Goal: Navigation & Orientation: Find specific page/section

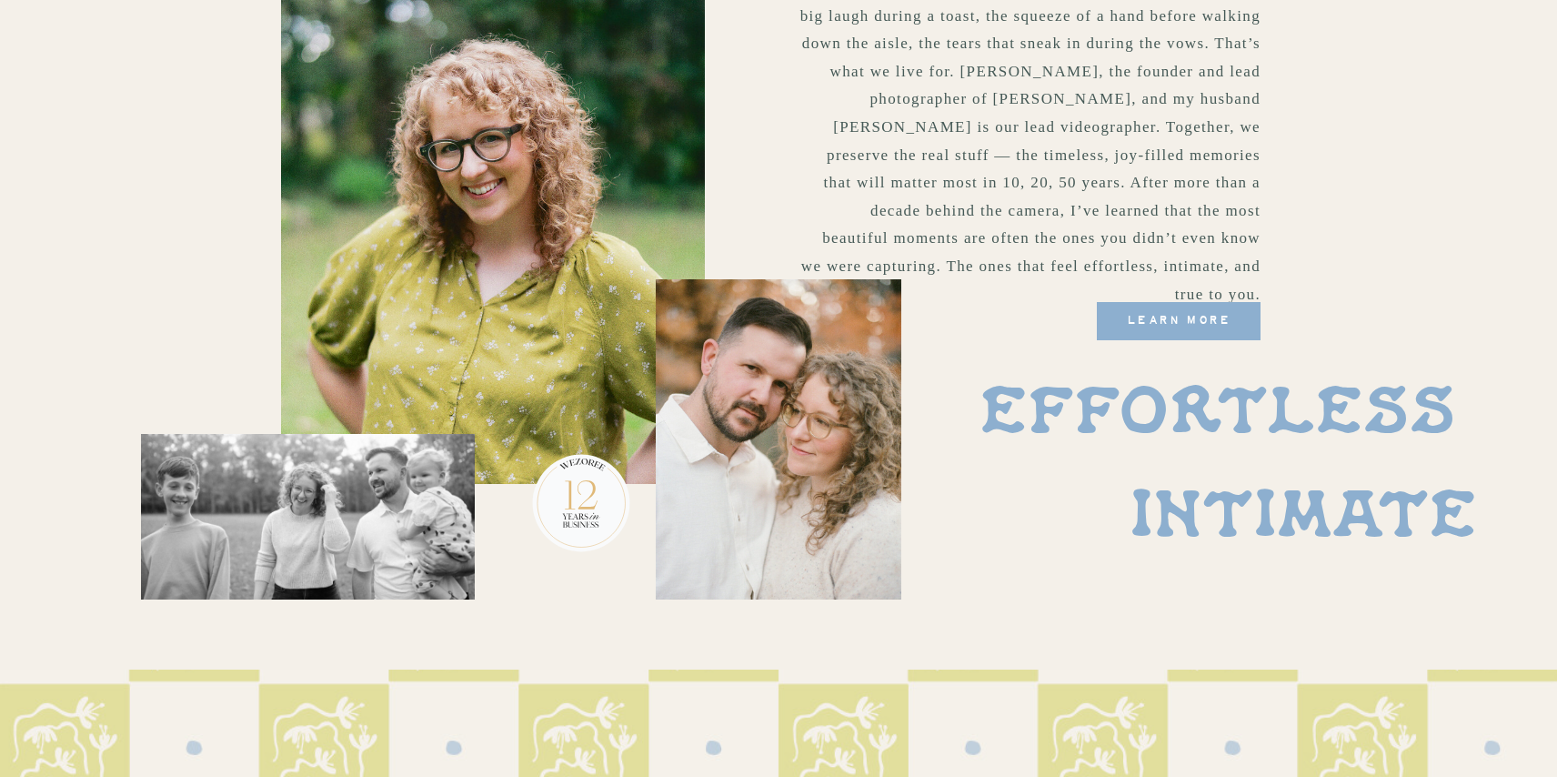
scroll to position [1269, 0]
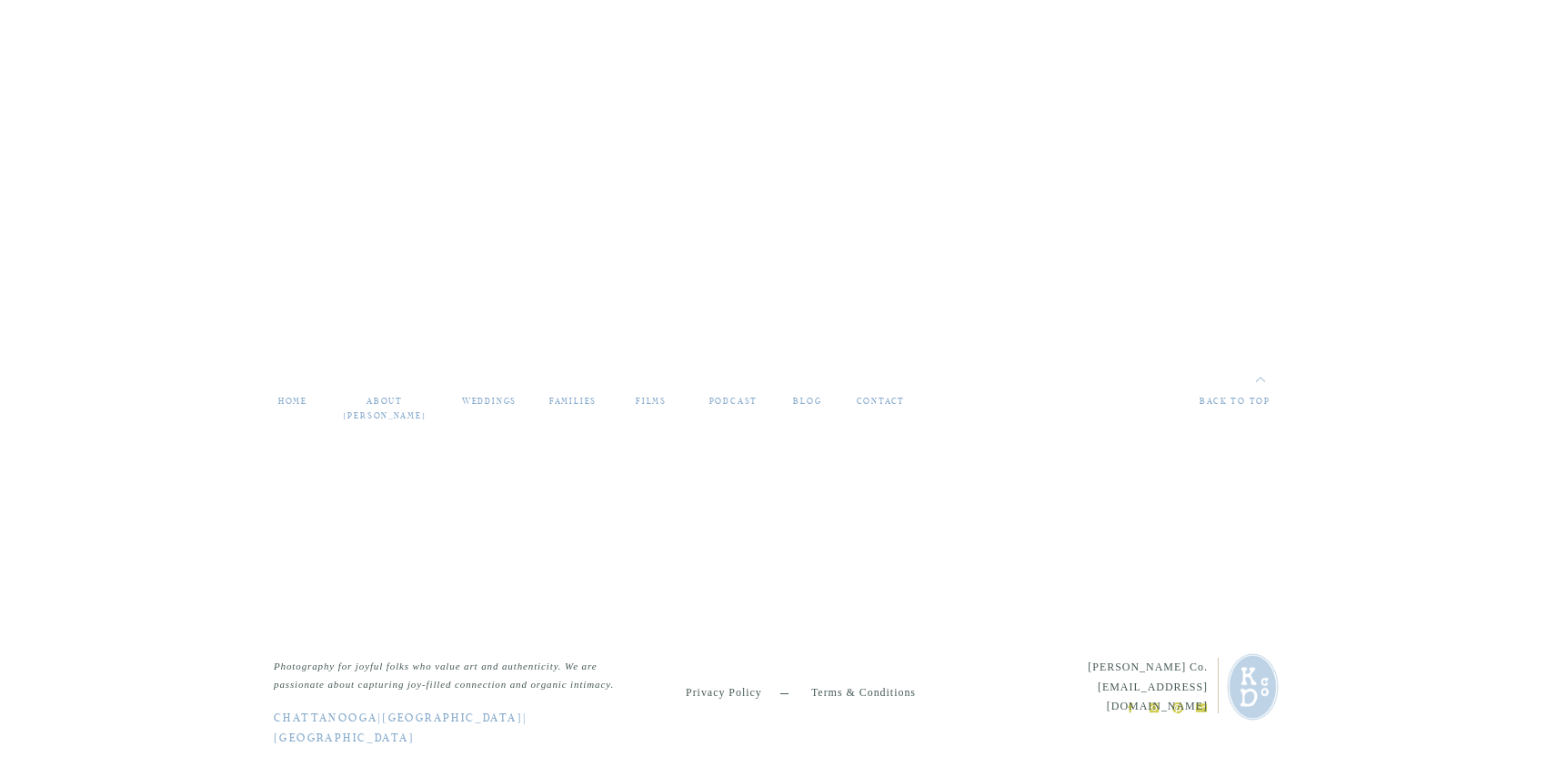
scroll to position [7935, 0]
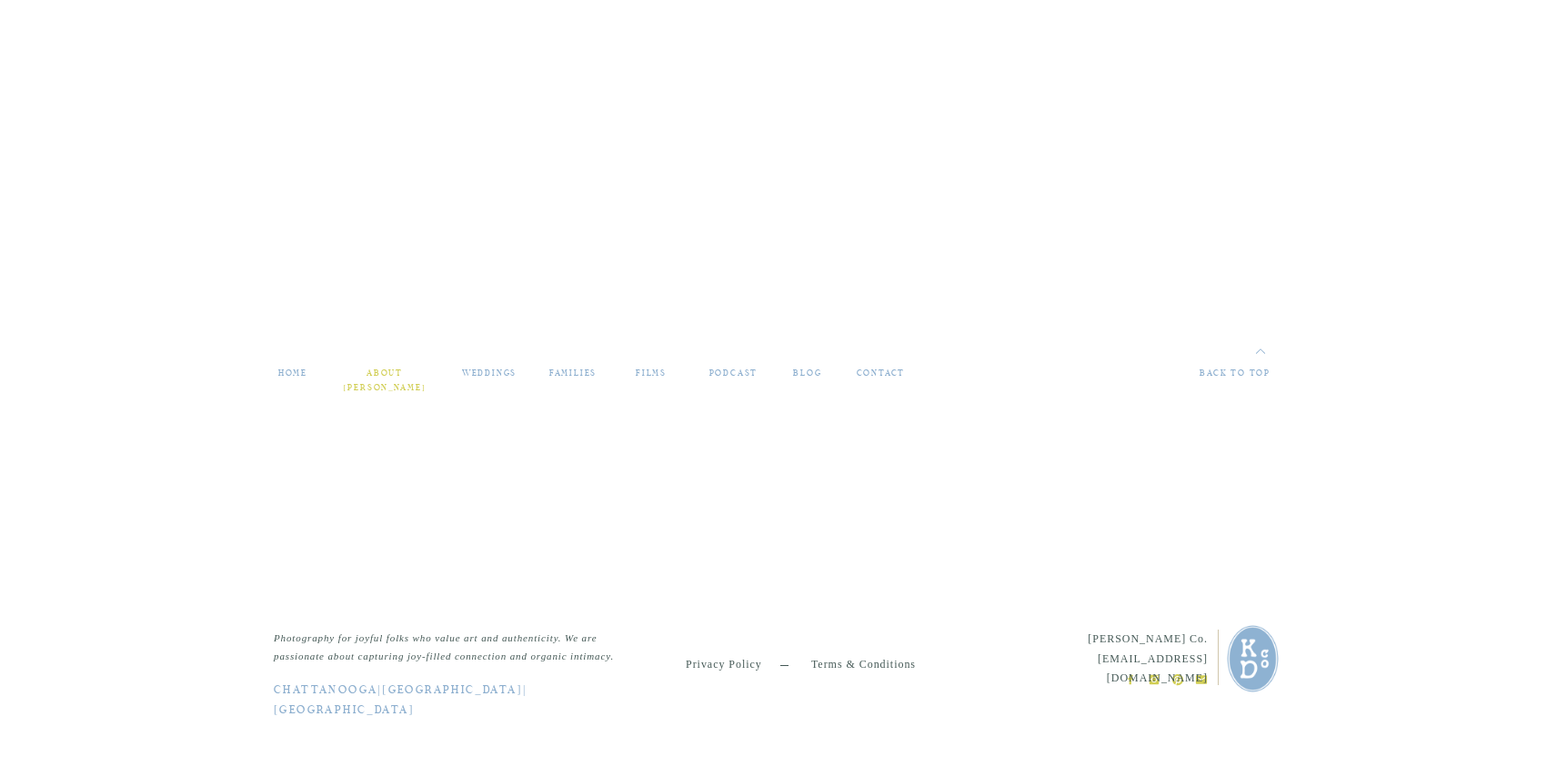
click at [401, 366] on nav "about [PERSON_NAME]" at bounding box center [384, 373] width 91 height 15
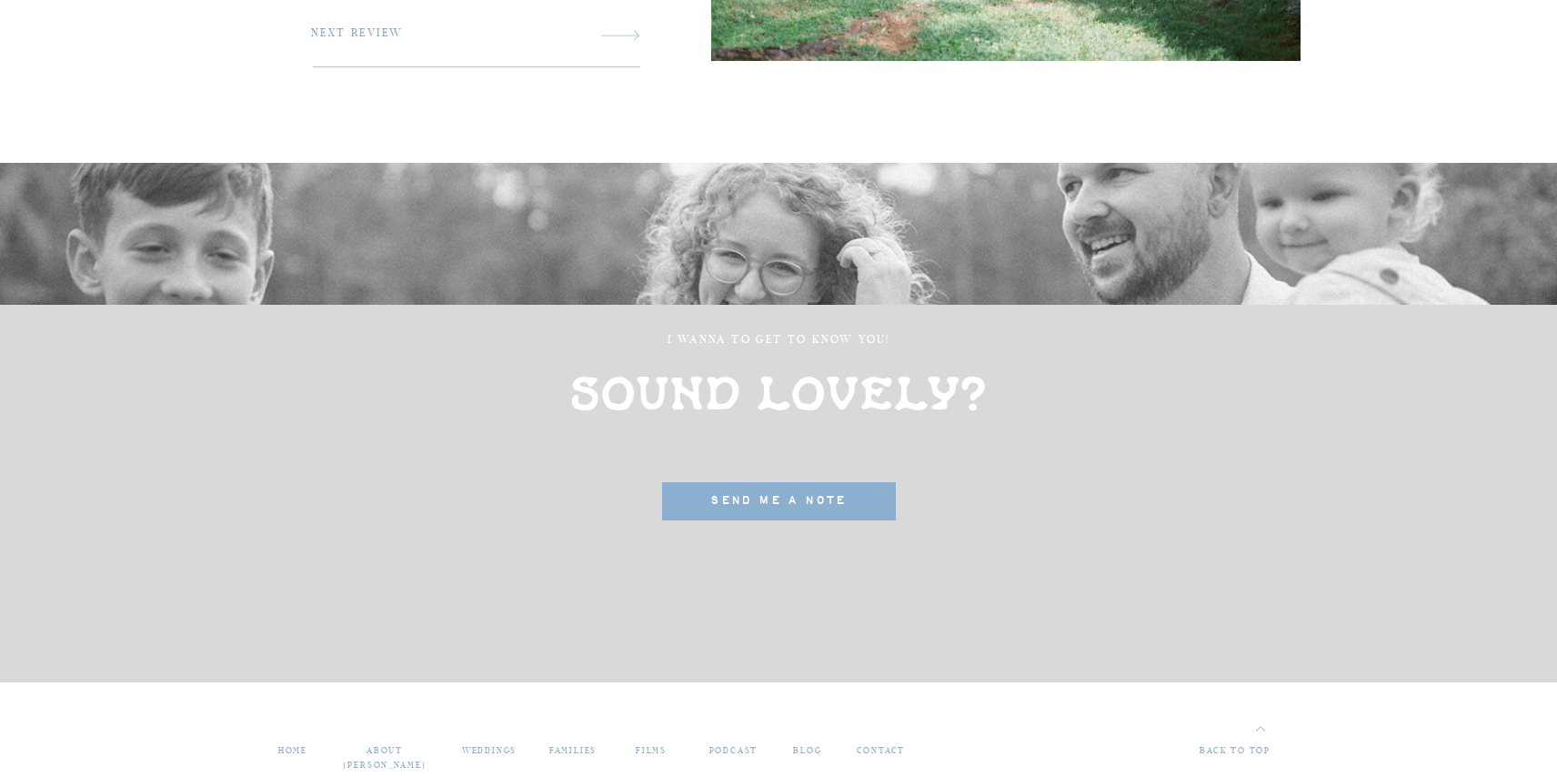
scroll to position [4970, 0]
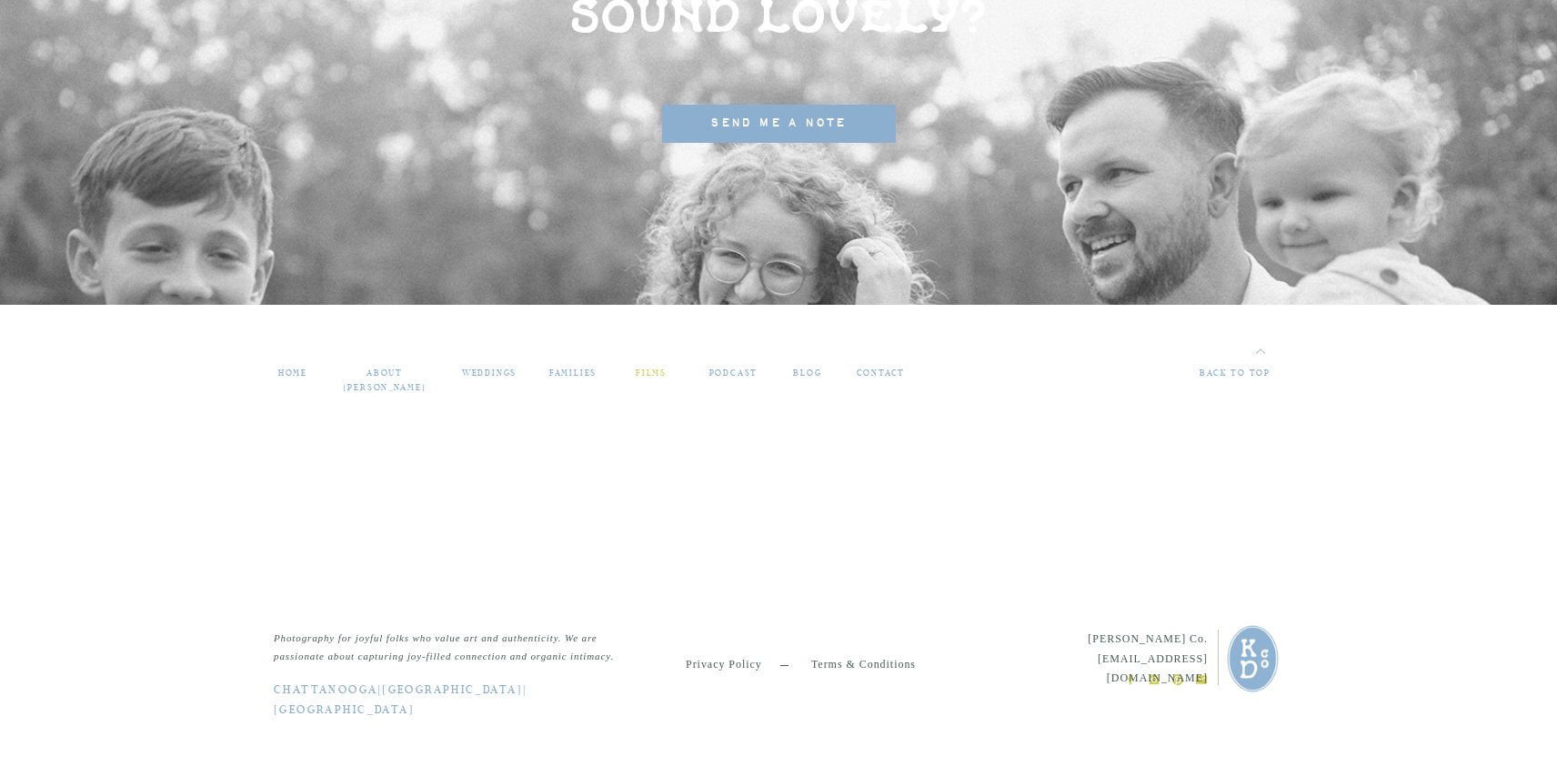
click at [653, 372] on nav "films" at bounding box center [651, 373] width 51 height 15
